Goal: Submit feedback/report problem: Provide input to the site owners about the experience or issues

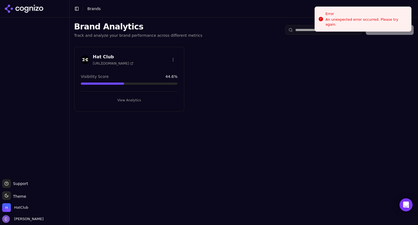
click at [158, 97] on button "View Analytics" at bounding box center [129, 100] width 97 height 9
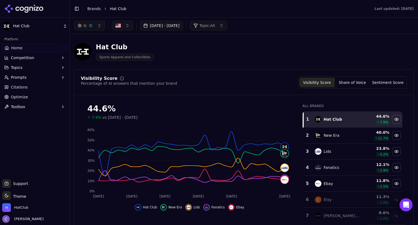
click at [27, 80] on button "Prompts" at bounding box center [34, 77] width 65 height 9
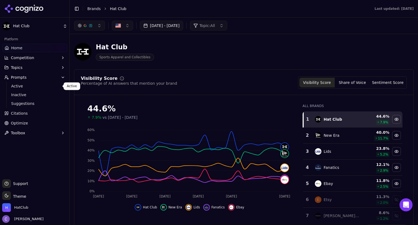
click at [25, 89] on link "Active" at bounding box center [35, 86] width 52 height 8
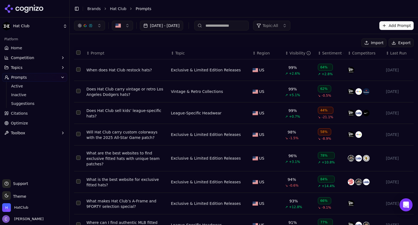
click at [30, 47] on link "Home" at bounding box center [34, 48] width 65 height 9
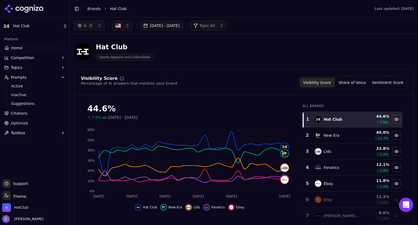
click at [407, 206] on icon "Open Intercom Messenger" at bounding box center [405, 204] width 7 height 7
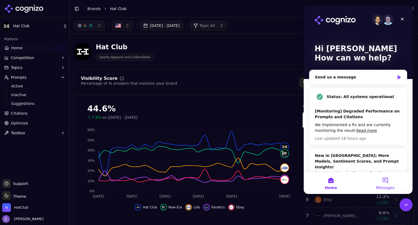
click at [384, 181] on button "Messages" at bounding box center [385, 183] width 54 height 22
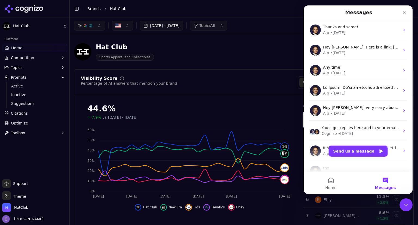
click at [361, 152] on button "Send us a message" at bounding box center [358, 151] width 59 height 11
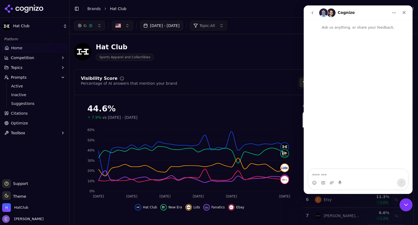
type textarea "*"
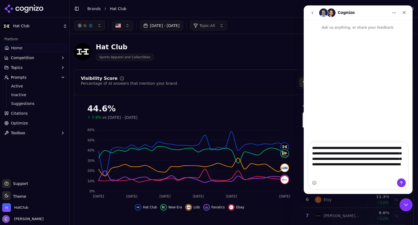
type textarea "**********"
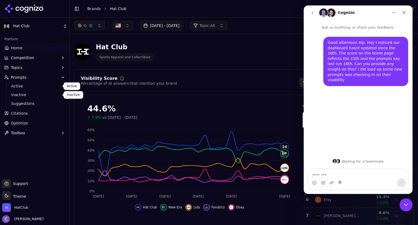
click at [35, 87] on span "Active" at bounding box center [34, 85] width 47 height 5
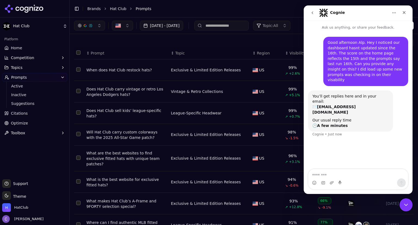
click at [248, 28] on input at bounding box center [221, 26] width 54 height 10
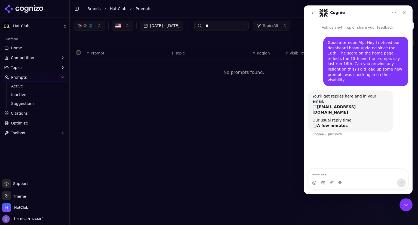
type input "*"
click at [404, 12] on icon "Close" at bounding box center [404, 12] width 4 height 4
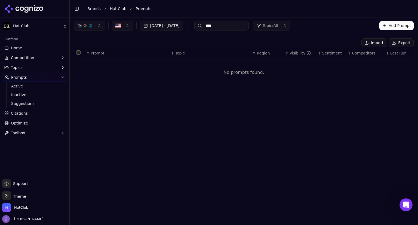
click at [249, 28] on input "****" at bounding box center [221, 26] width 54 height 10
type input "*"
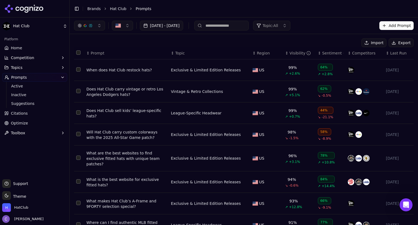
click at [285, 55] on div "↕ Visibility" at bounding box center [299, 52] width 28 height 5
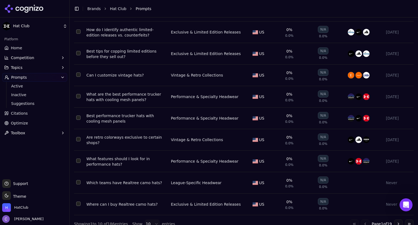
scroll to position [67, 0]
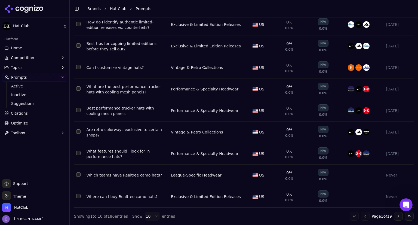
click at [394, 216] on button "Go to next page" at bounding box center [398, 216] width 9 height 9
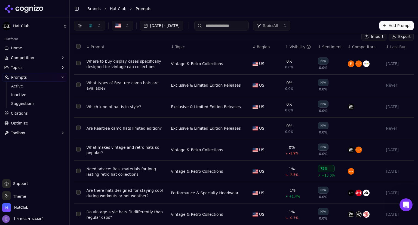
scroll to position [0, 0]
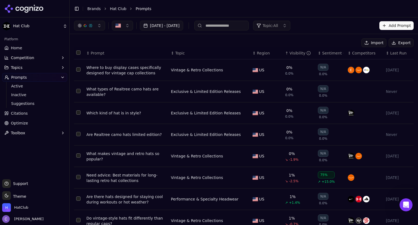
click at [38, 46] on link "Home" at bounding box center [34, 48] width 65 height 9
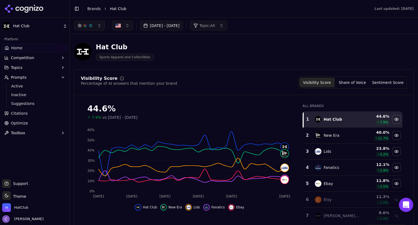
click at [405, 203] on icon "Open Intercom Messenger" at bounding box center [405, 204] width 4 height 4
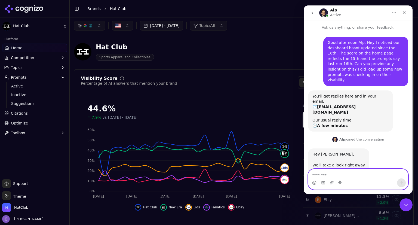
scroll to position [31, 0]
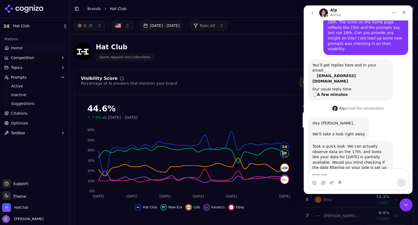
click at [183, 25] on button "[DATE] - [DATE]" at bounding box center [161, 26] width 43 height 10
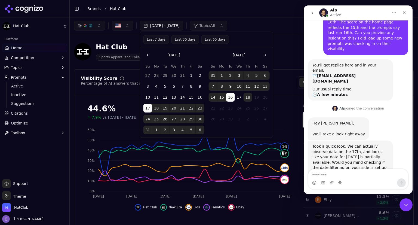
click at [183, 25] on button "[DATE] - [DATE]" at bounding box center [161, 26] width 43 height 10
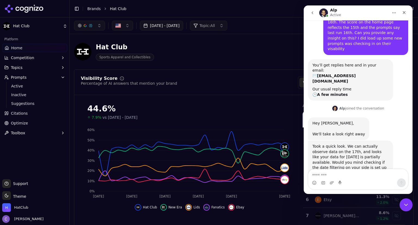
click at [183, 25] on button "[DATE] - [DATE]" at bounding box center [161, 26] width 43 height 10
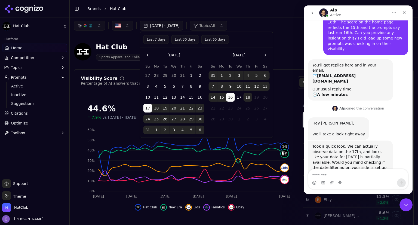
click at [247, 97] on button "18" at bounding box center [247, 97] width 9 height 9
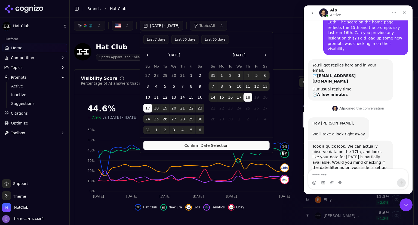
click at [248, 144] on button "Confirm Date Selection" at bounding box center [206, 145] width 126 height 9
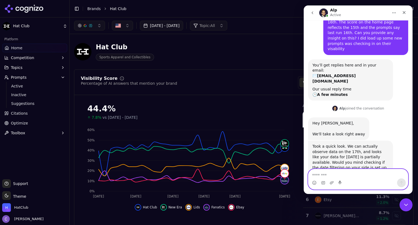
click at [331, 175] on textarea "Message…" at bounding box center [358, 173] width 100 height 9
type textarea "**********"
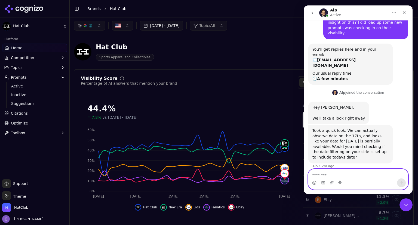
scroll to position [47, 0]
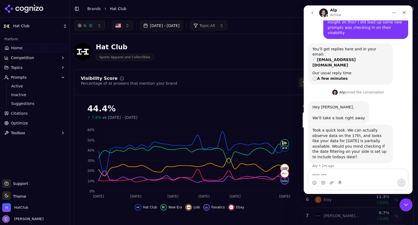
click at [268, 67] on header "Hat Club Sports Apparel and Collectibles" at bounding box center [243, 53] width 339 height 31
click at [405, 13] on icon "Close" at bounding box center [404, 12] width 4 height 4
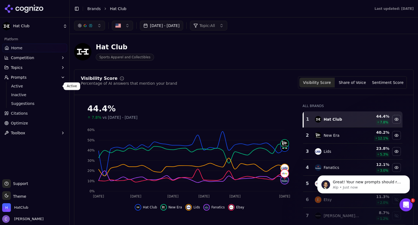
scroll to position [95, 0]
click at [34, 66] on button "Topics" at bounding box center [34, 67] width 65 height 9
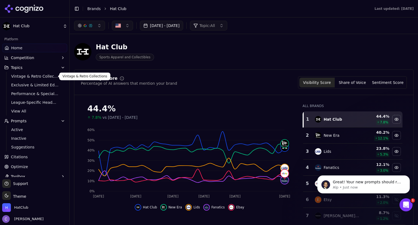
click at [37, 76] on span "Vintage & Retro Collections" at bounding box center [34, 75] width 47 height 5
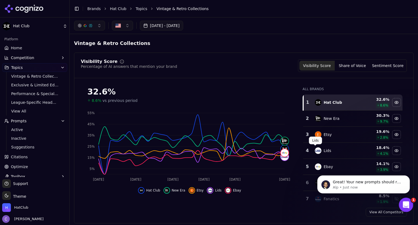
click at [404, 200] on icon "Open Intercom Messenger" at bounding box center [405, 203] width 9 height 9
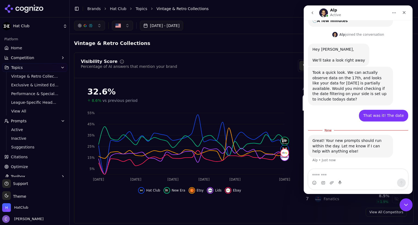
scroll to position [83, 0]
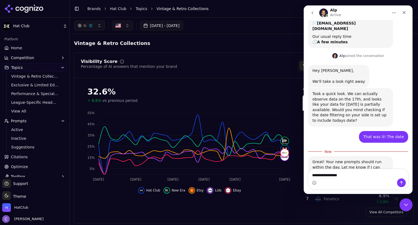
type textarea "**********"
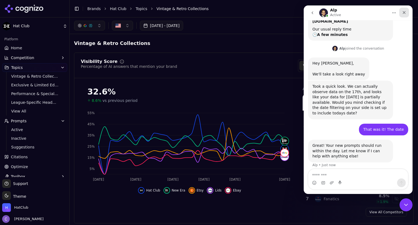
click at [403, 11] on icon "Close" at bounding box center [404, 12] width 4 height 4
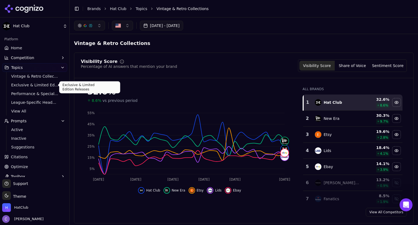
click at [24, 83] on span "Exclusive & Limited Edition Releases" at bounding box center [34, 84] width 47 height 5
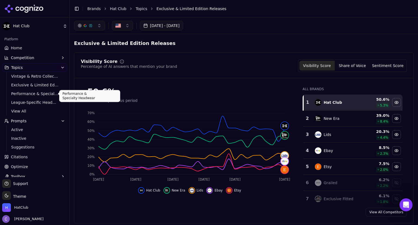
click at [44, 91] on span "Performance & Specialty Headwear" at bounding box center [34, 93] width 47 height 5
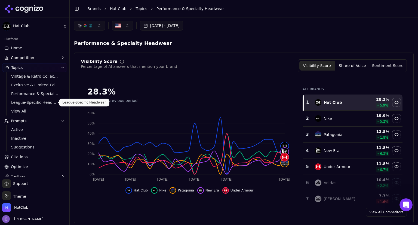
click at [33, 101] on span "League-Specific Headwear" at bounding box center [34, 102] width 47 height 5
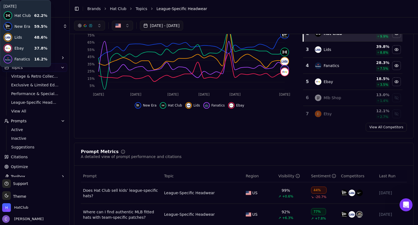
scroll to position [80, 0]
